Goal: Transaction & Acquisition: Purchase product/service

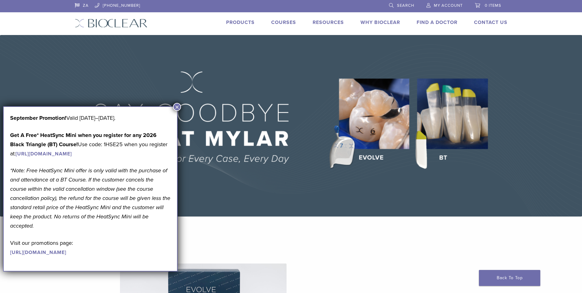
click at [457, 127] on img at bounding box center [291, 125] width 582 height 181
click at [176, 105] on button "×" at bounding box center [177, 107] width 8 height 8
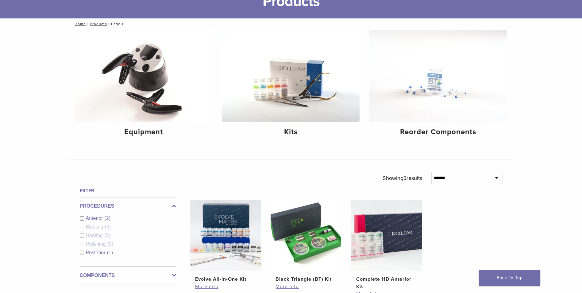
scroll to position [92, 0]
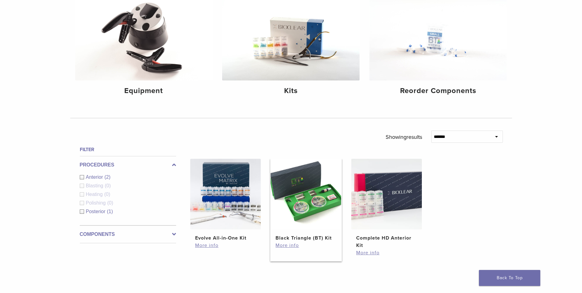
click at [298, 191] on img at bounding box center [306, 194] width 71 height 71
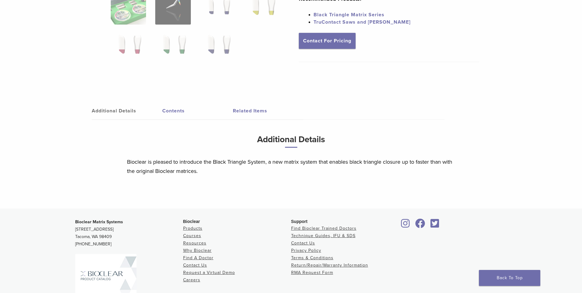
scroll to position [168, 0]
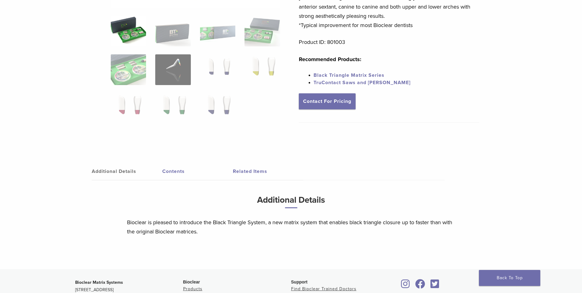
click at [180, 170] on link "Contents" at bounding box center [197, 171] width 71 height 17
